Goal: Information Seeking & Learning: Learn about a topic

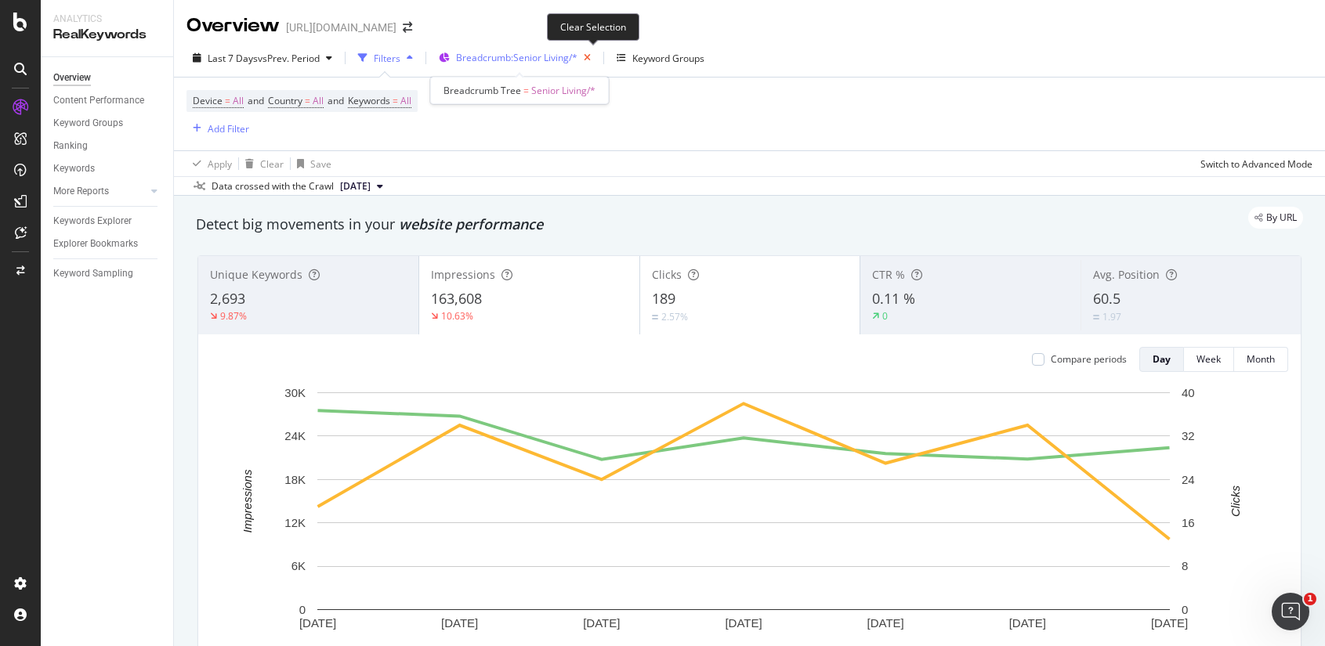
click at [591, 55] on icon "button" at bounding box center [587, 58] width 20 height 22
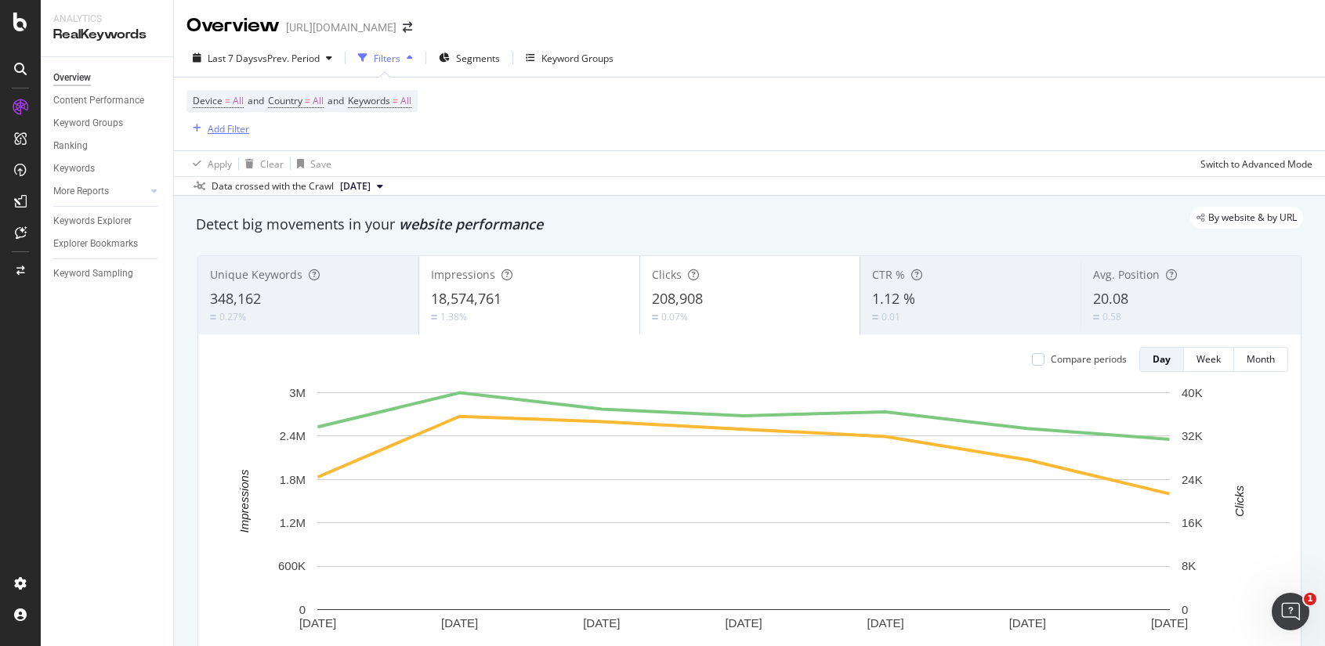
click at [212, 125] on div "Add Filter" at bounding box center [229, 128] width 42 height 13
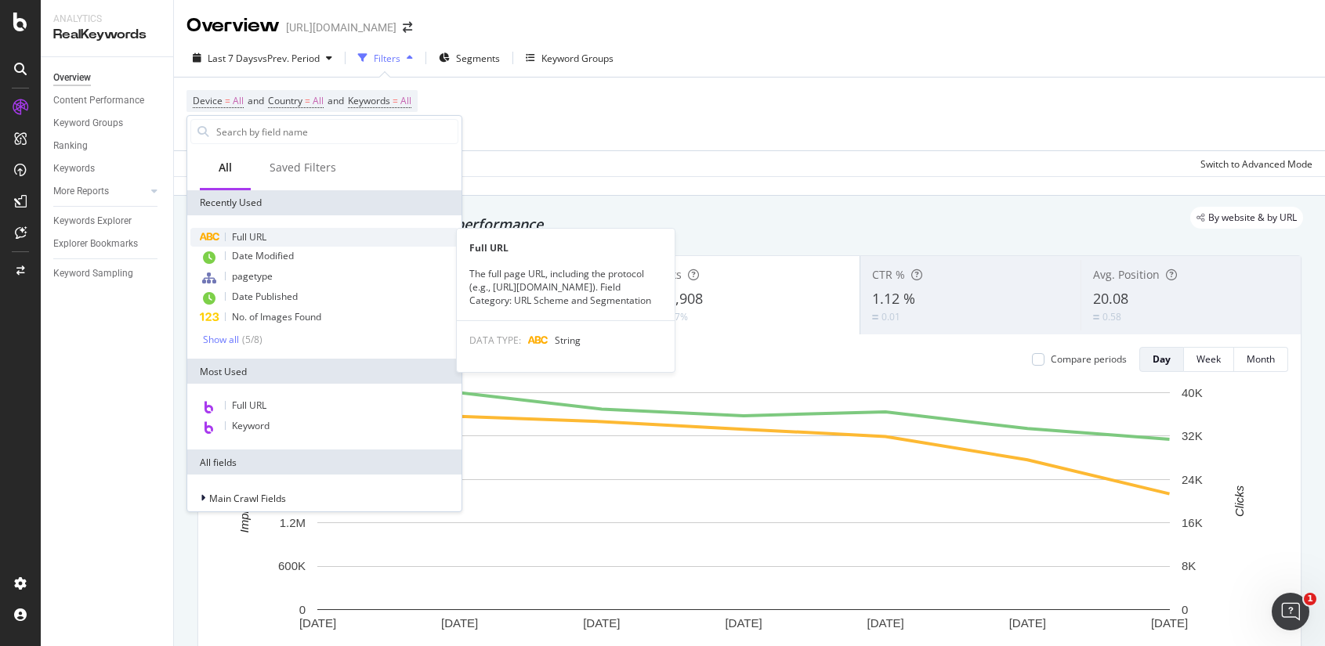
click at [244, 236] on span "Full URL" at bounding box center [249, 236] width 34 height 13
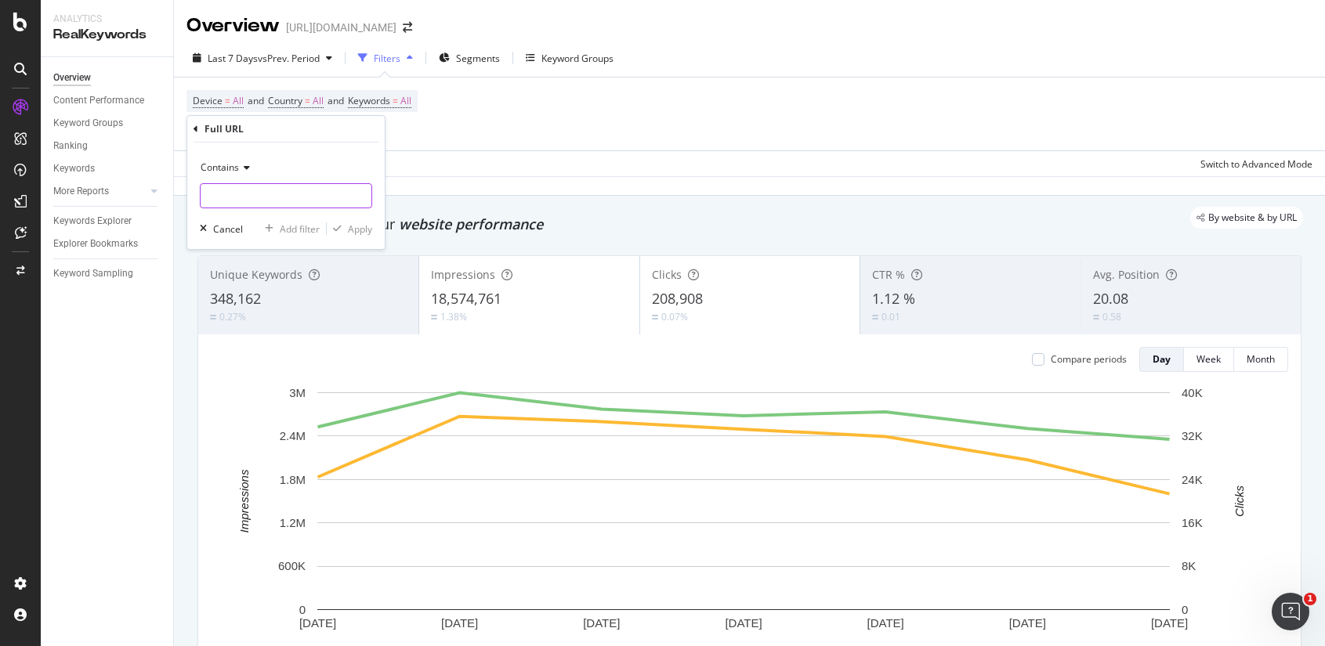
click at [255, 187] on input "text" at bounding box center [286, 195] width 171 height 25
type input "/app/business-search/"
click at [364, 233] on div "Apply" at bounding box center [360, 228] width 24 height 13
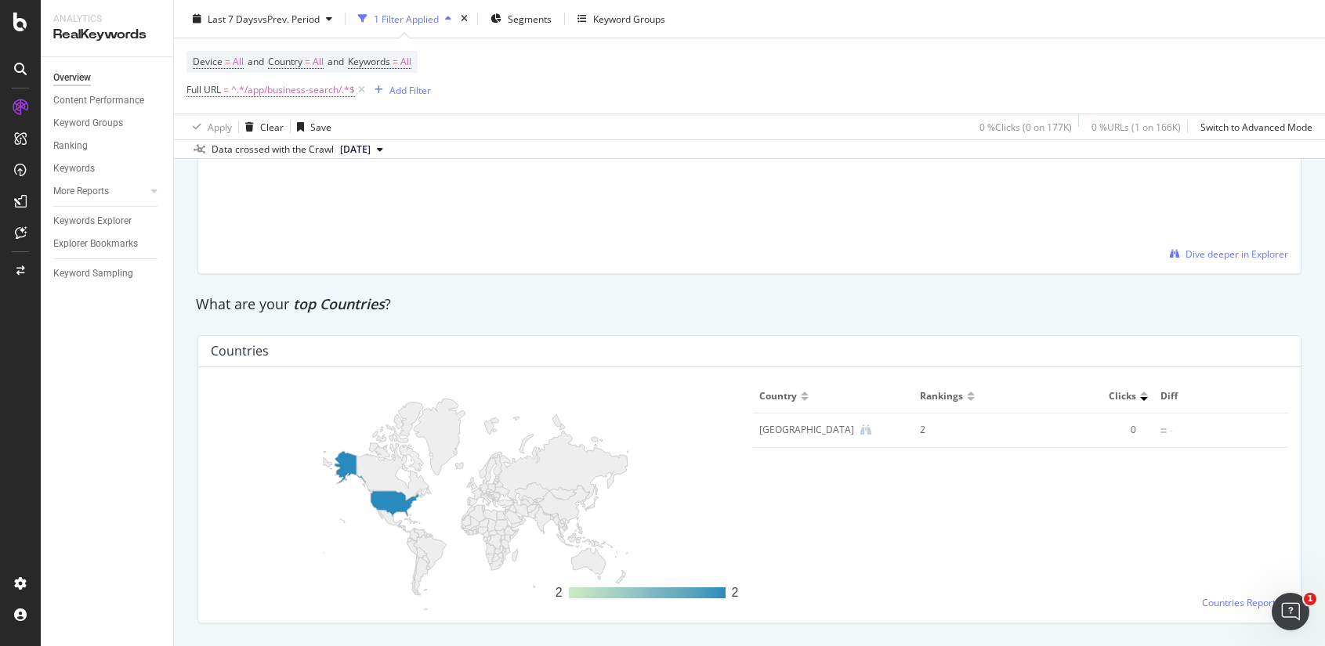
scroll to position [2122, 0]
